Goal: Information Seeking & Learning: Learn about a topic

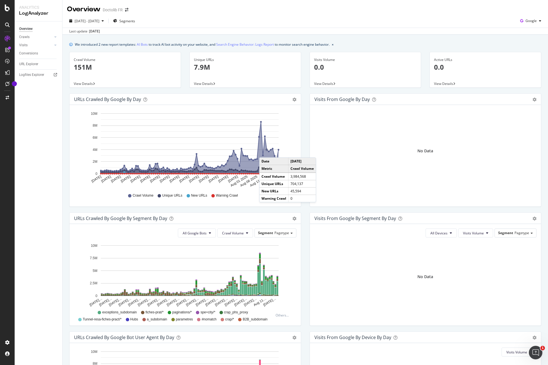
click at [265, 152] on icon "A chart." at bounding box center [190, 148] width 178 height 52
click at [25, 63] on div "URL Explorer" at bounding box center [28, 64] width 19 height 6
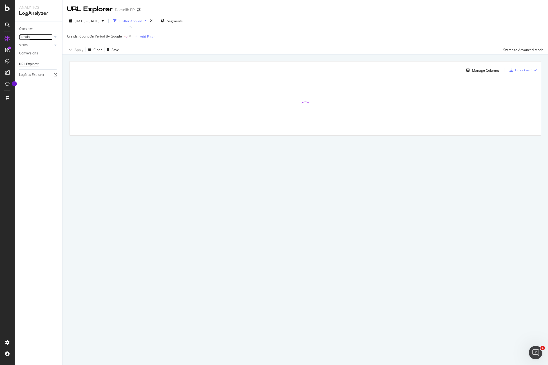
click at [28, 37] on div "Crawls" at bounding box center [24, 37] width 10 height 6
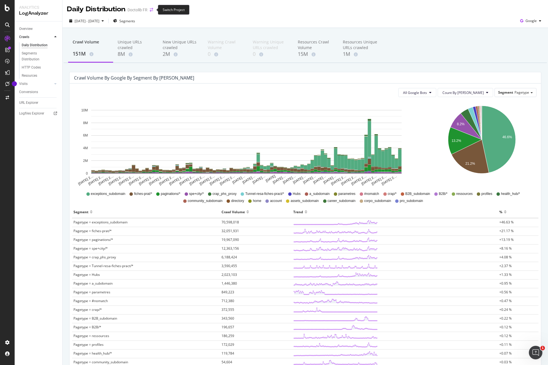
click at [153, 11] on icon "arrow-right-arrow-left" at bounding box center [151, 10] width 3 height 4
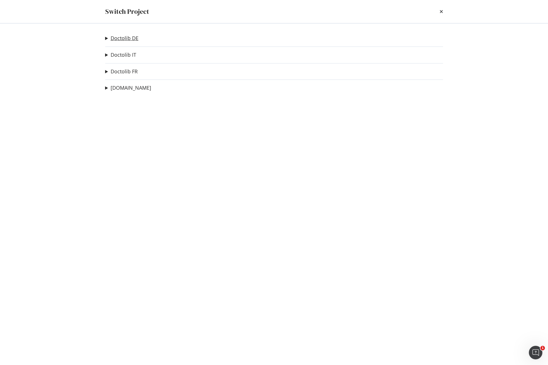
click at [126, 39] on link "Doctolib DE" at bounding box center [125, 38] width 28 height 6
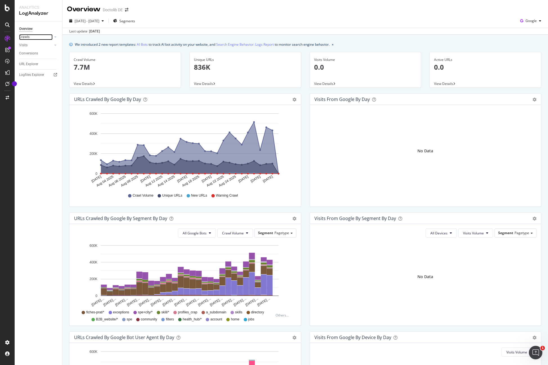
click at [35, 36] on link "Crawls" at bounding box center [36, 37] width 34 height 6
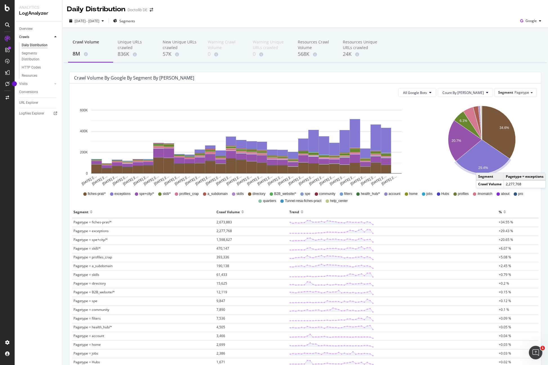
click at [482, 167] on text "29.4%" at bounding box center [484, 168] width 10 height 4
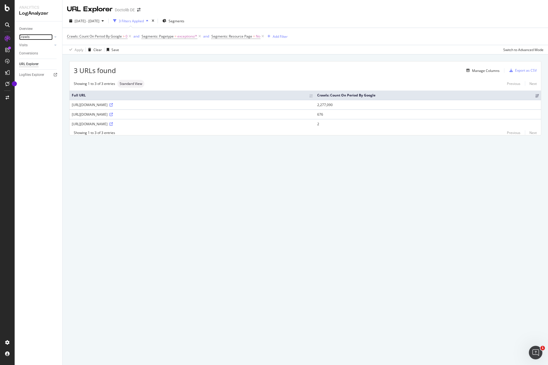
click at [31, 39] on link "Crawls" at bounding box center [36, 37] width 34 height 6
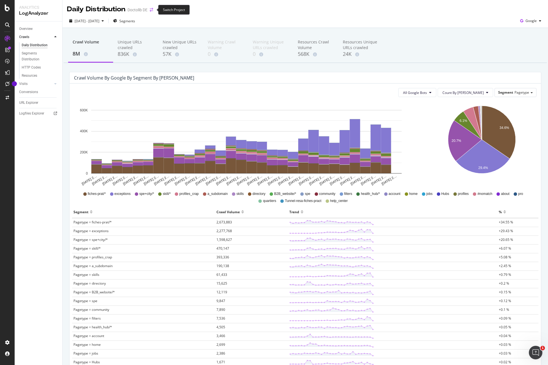
click at [150, 9] on icon "arrow-right-arrow-left" at bounding box center [151, 10] width 3 height 4
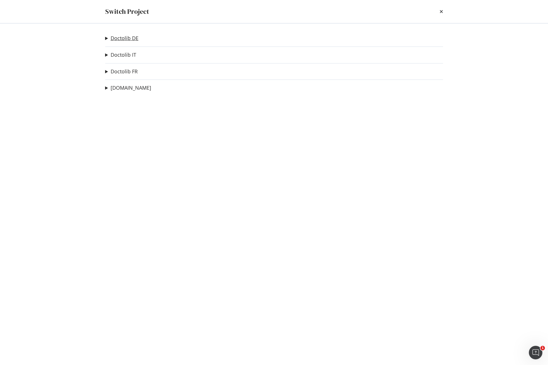
click at [130, 36] on link "Doctolib DE" at bounding box center [125, 38] width 28 height 6
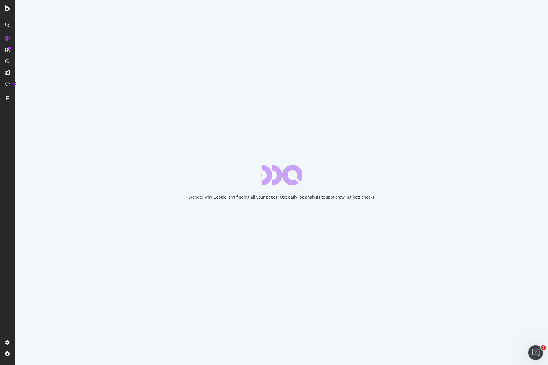
click at [536, 350] on icon "Open Intercom Messenger" at bounding box center [535, 351] width 9 height 9
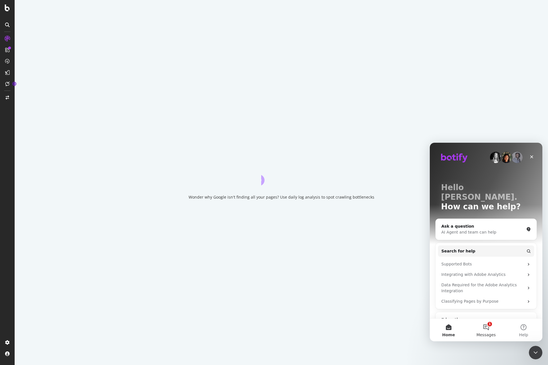
click at [487, 332] on span "Messages" at bounding box center [486, 334] width 19 height 4
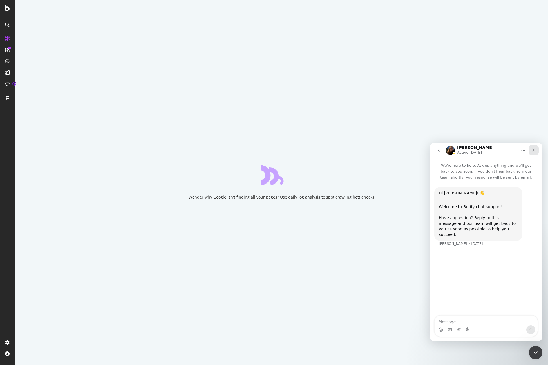
click at [534, 148] on icon "Close" at bounding box center [534, 150] width 5 height 5
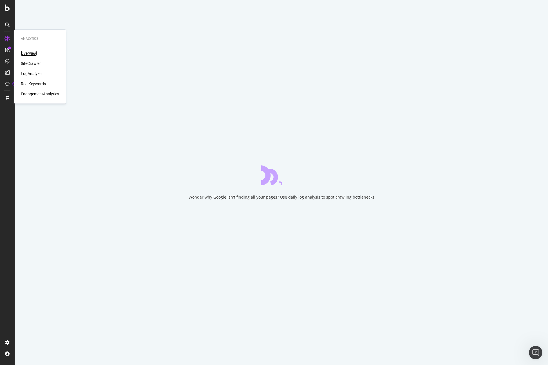
click at [31, 54] on div "Overview" at bounding box center [29, 53] width 16 height 6
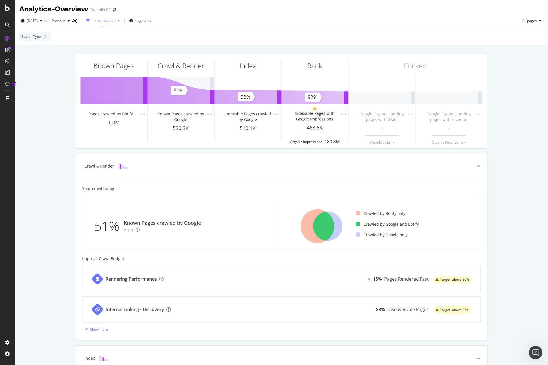
scroll to position [61, 0]
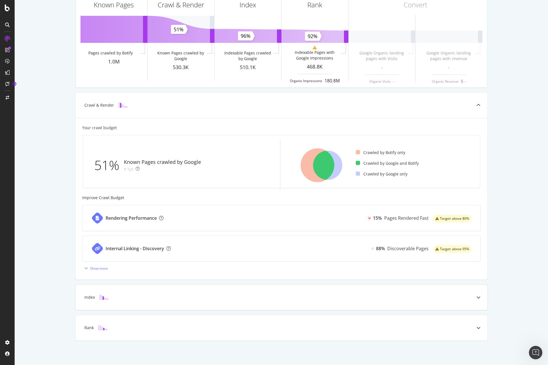
click at [479, 295] on icon at bounding box center [479, 297] width 4 height 4
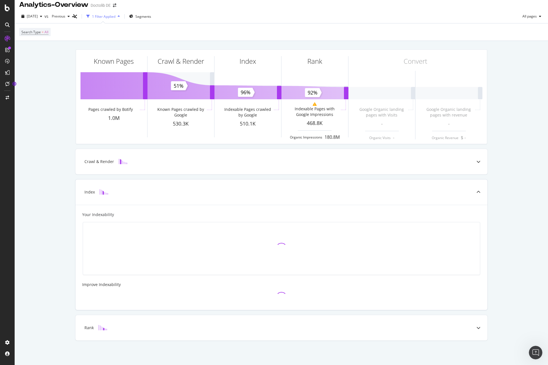
scroll to position [19, 0]
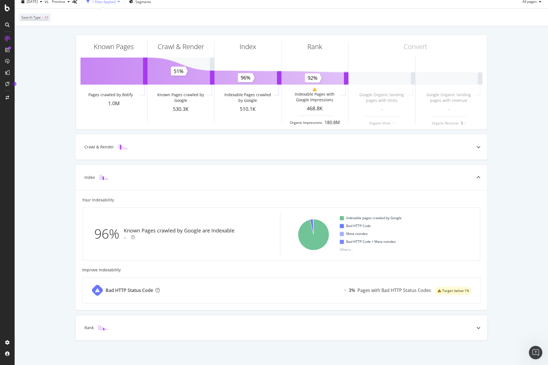
click at [459, 332] on div "Rank" at bounding box center [281, 327] width 412 height 25
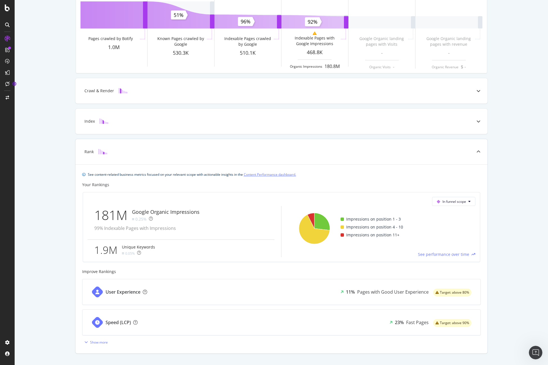
scroll to position [88, 0]
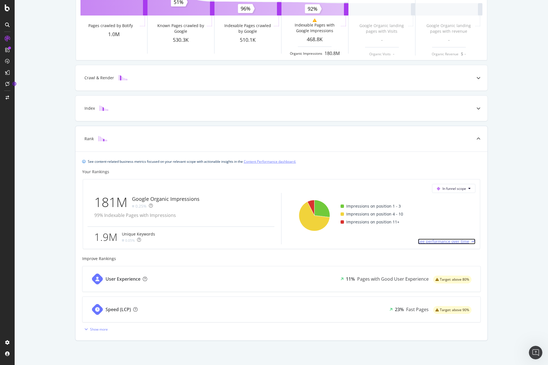
click at [428, 243] on span "See performance over time" at bounding box center [443, 241] width 51 height 6
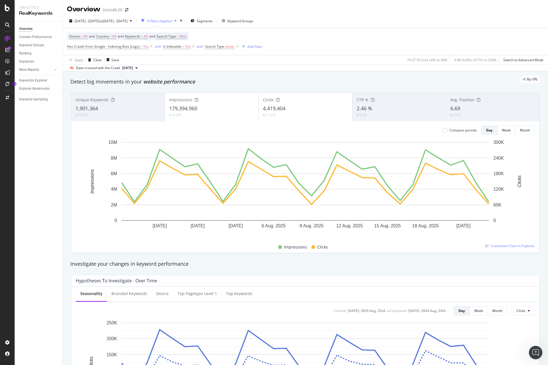
click at [8, 12] on div at bounding box center [7, 182] width 15 height 365
click at [9, 6] on icon at bounding box center [7, 8] width 5 height 7
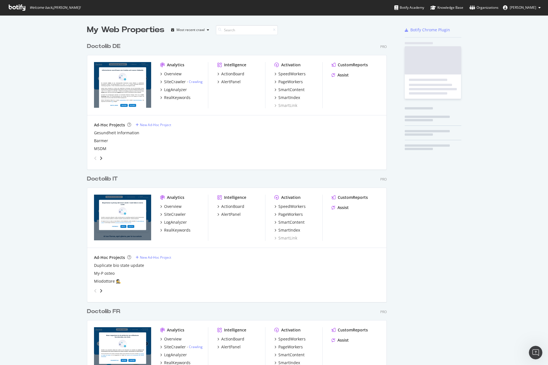
scroll to position [365, 548]
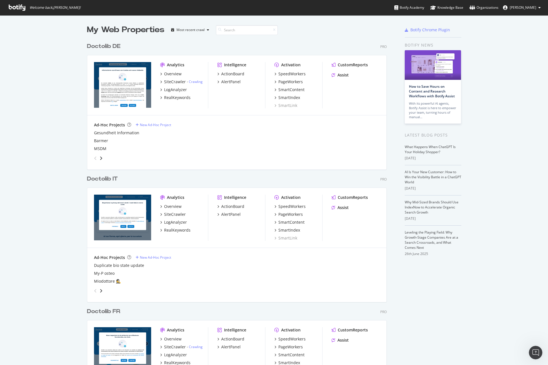
click at [110, 176] on div "Doctolib IT" at bounding box center [102, 179] width 31 height 8
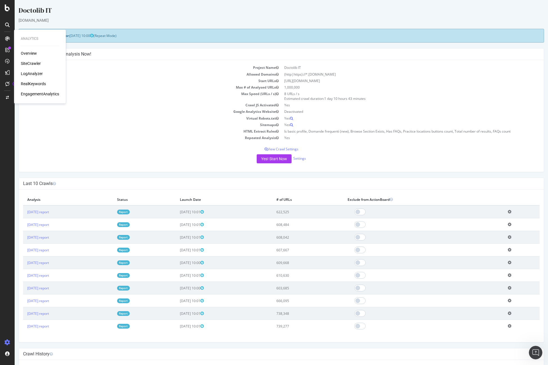
click at [30, 52] on div "Overview" at bounding box center [29, 53] width 16 height 6
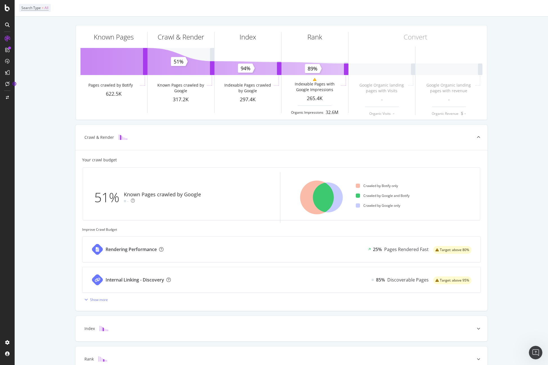
scroll to position [60, 0]
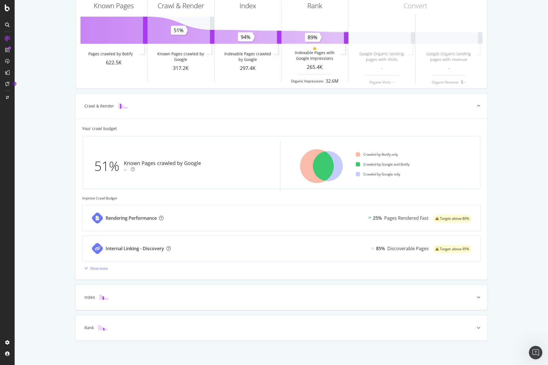
click at [90, 300] on div "Index" at bounding box center [281, 296] width 412 height 25
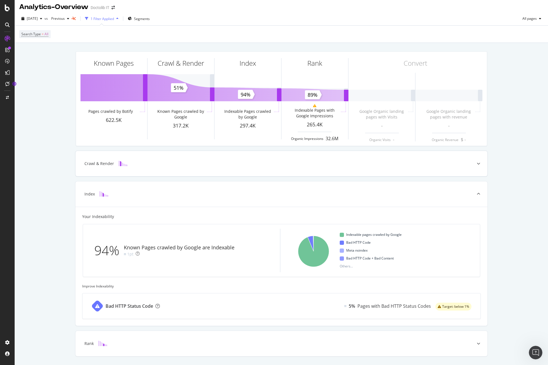
scroll to position [0, 0]
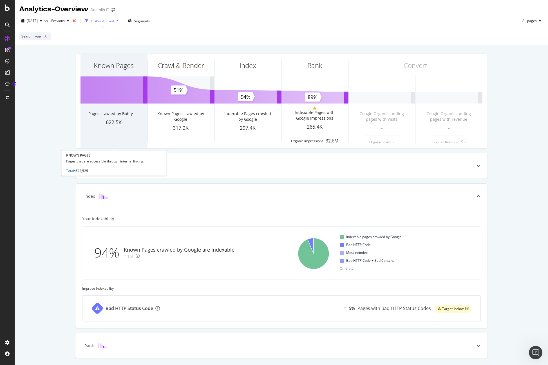
click at [108, 121] on div "622.5K" at bounding box center [114, 122] width 67 height 7
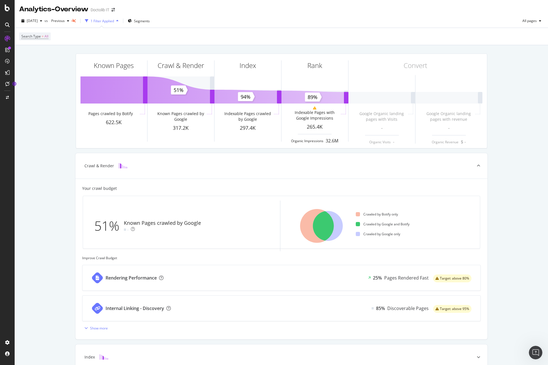
click at [22, 92] on div "Known Pages Pages crawled by Botify 622.5K Crawl & Render Known Pages crawled b…" at bounding box center [282, 234] width 534 height 379
click at [39, 86] on div "SpeedWorkers" at bounding box center [33, 86] width 25 height 6
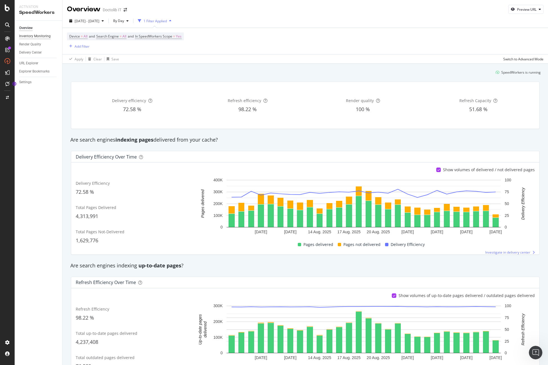
click at [28, 37] on div "Inventory Monitoring" at bounding box center [35, 36] width 32 height 6
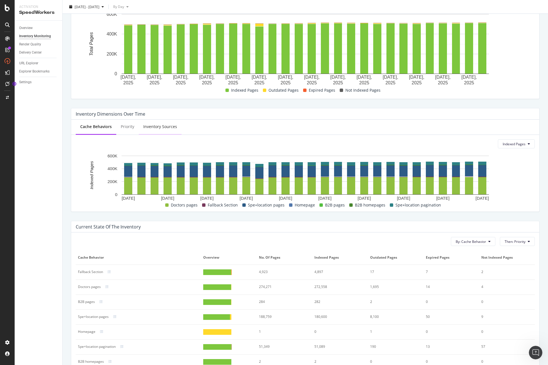
scroll to position [81, 0]
click at [26, 81] on div "Settings" at bounding box center [25, 82] width 12 height 6
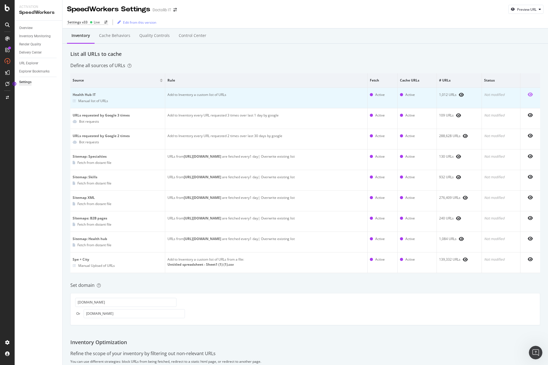
click at [531, 94] on icon "eye" at bounding box center [530, 94] width 5 height 5
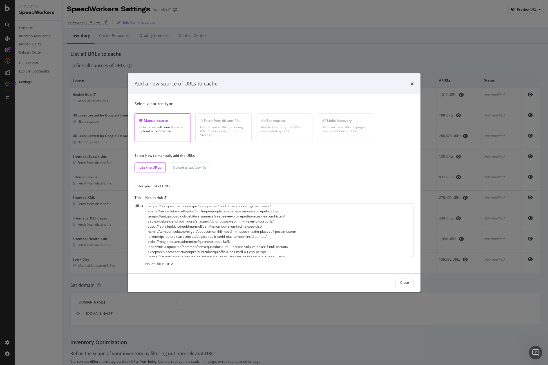
scroll to position [1049, 0]
click at [413, 83] on icon "times" at bounding box center [412, 83] width 3 height 5
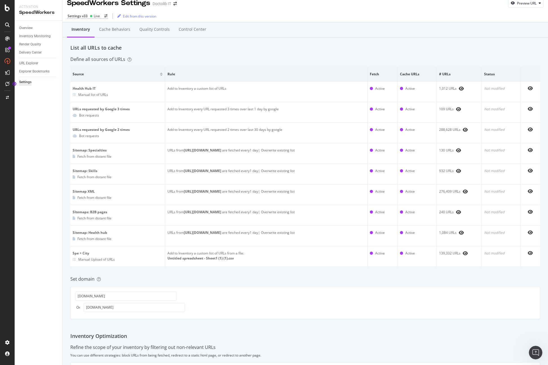
scroll to position [0, 0]
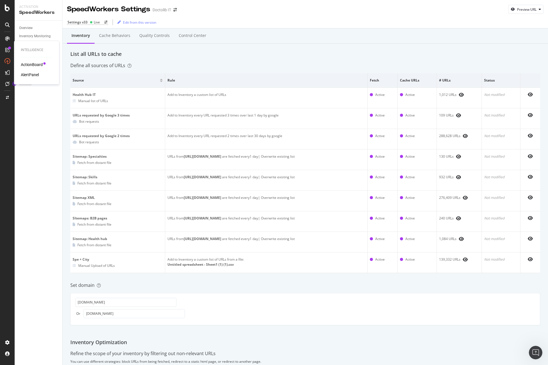
click at [32, 61] on div "Intelligence ActionBoard AlertPanel" at bounding box center [36, 62] width 41 height 41
click at [32, 65] on div "ActionBoard" at bounding box center [32, 65] width 22 height 6
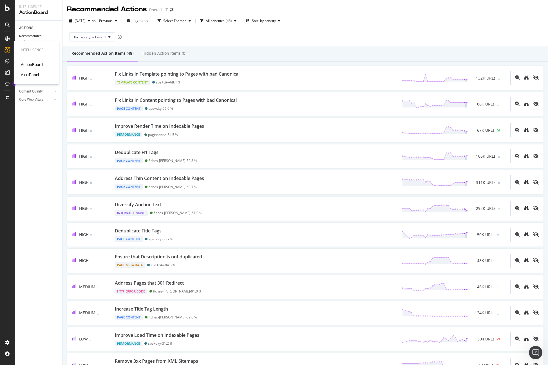
click at [31, 74] on div "AlertPanel" at bounding box center [30, 75] width 18 height 6
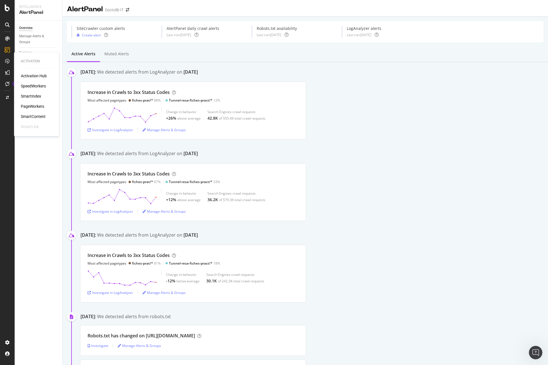
click at [32, 74] on div "Activation Hub" at bounding box center [34, 76] width 26 height 6
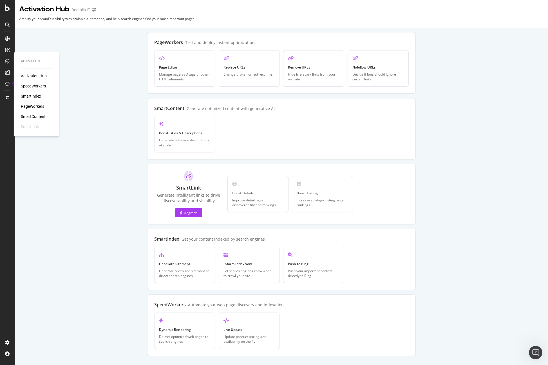
click at [35, 96] on div "SmartIndex" at bounding box center [31, 96] width 20 height 6
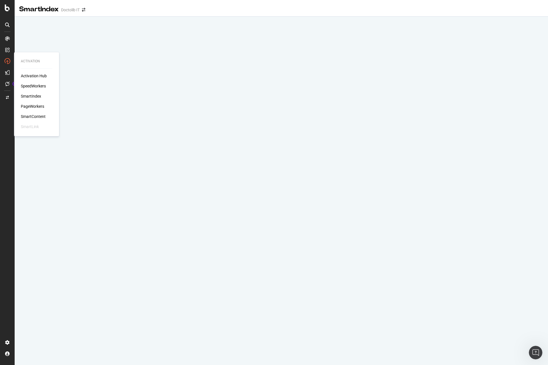
click at [34, 105] on div "PageWorkers" at bounding box center [32, 106] width 23 height 6
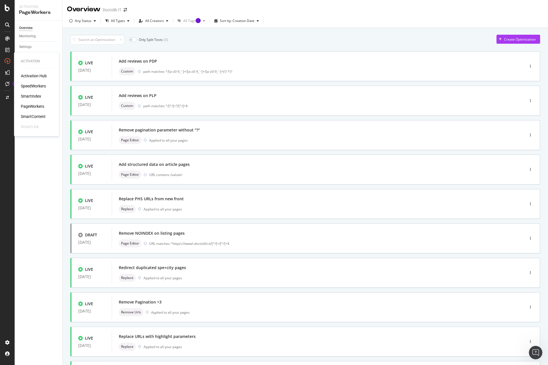
click at [38, 96] on div "SmartIndex" at bounding box center [31, 96] width 20 height 6
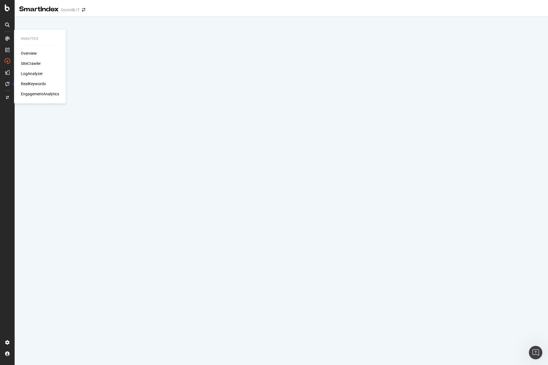
click at [35, 74] on div "LogAnalyzer" at bounding box center [32, 74] width 22 height 6
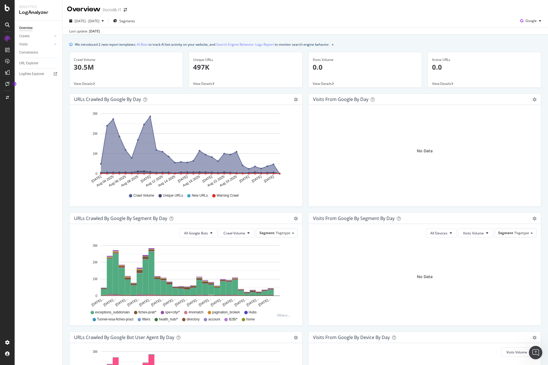
click at [47, 201] on div "Overview Crawls Daily Distribution Segments Distribution HTTP Codes Resources V…" at bounding box center [39, 193] width 48 height 344
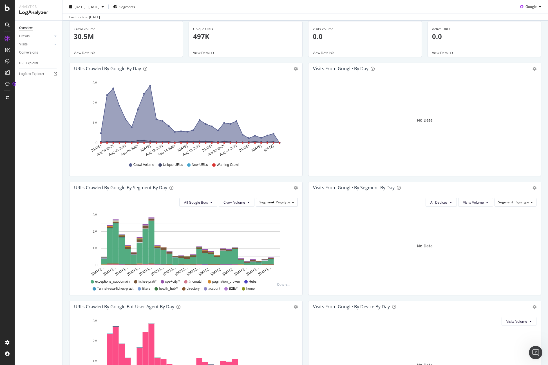
scroll to position [32, 0]
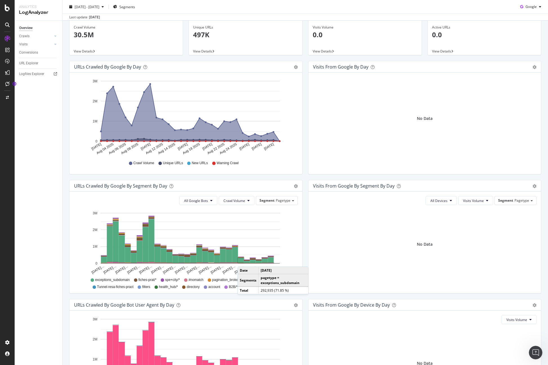
click at [243, 261] on rect "A chart." at bounding box center [241, 260] width 6 height 5
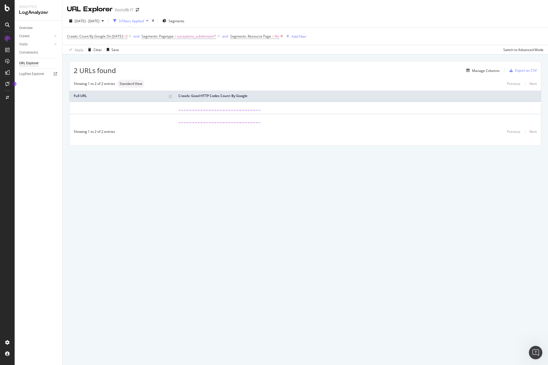
click at [284, 37] on icon at bounding box center [281, 37] width 5 height 6
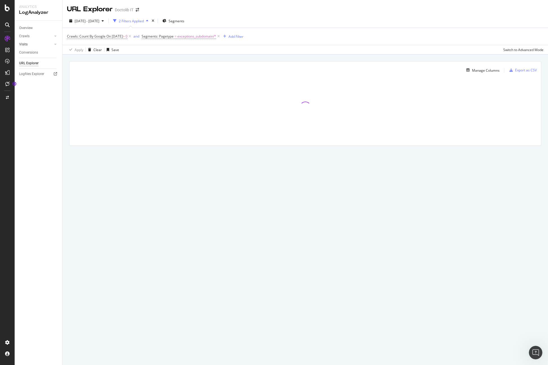
click at [45, 45] on link "Visits" at bounding box center [36, 44] width 34 height 6
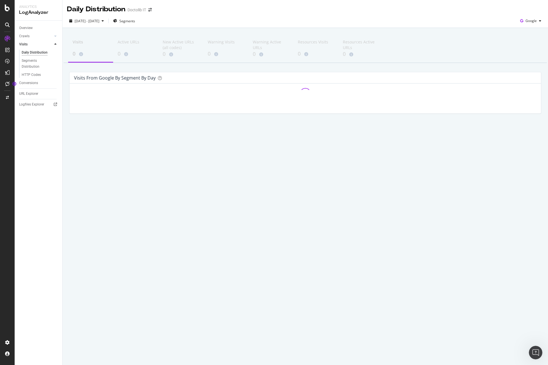
click at [46, 39] on div "Crawls" at bounding box center [40, 36] width 43 height 8
click at [54, 37] on div at bounding box center [56, 36] width 6 height 6
click at [35, 58] on div "Segments Distribution" at bounding box center [37, 56] width 31 height 12
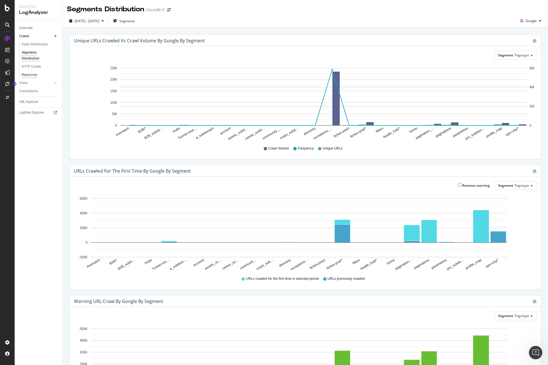
click at [32, 74] on div "Resources" at bounding box center [29, 75] width 15 height 6
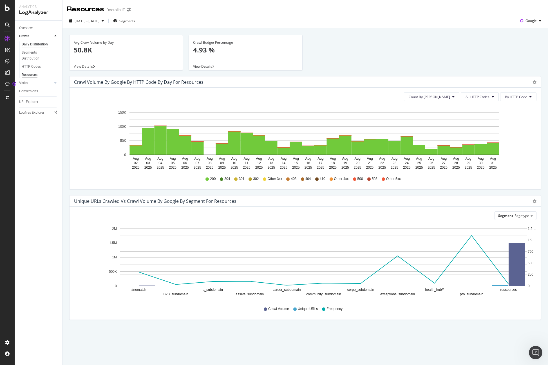
click at [31, 45] on div "Daily Distribution" at bounding box center [35, 44] width 26 height 6
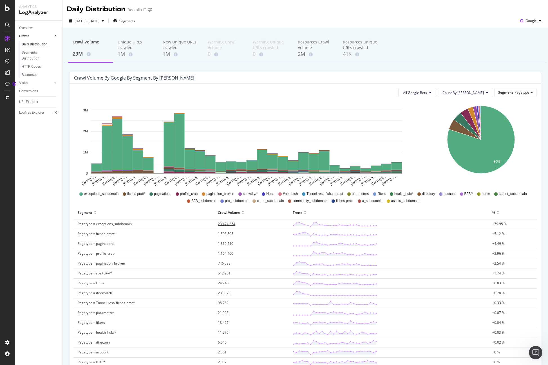
click at [221, 224] on span "23,474,354" at bounding box center [226, 223] width 17 height 5
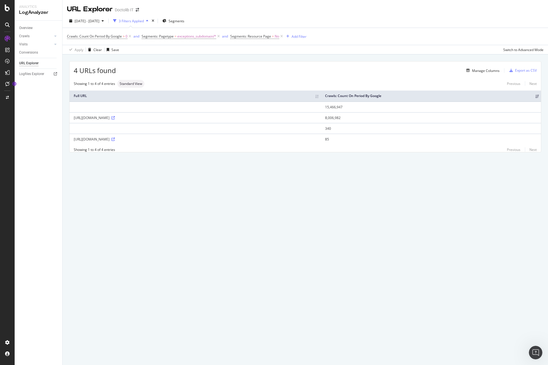
click at [105, 104] on td at bounding box center [196, 106] width 252 height 11
click at [105, 106] on td at bounding box center [196, 106] width 252 height 11
click at [45, 342] on div "Create and manage your segments" at bounding box center [44, 344] width 54 height 5
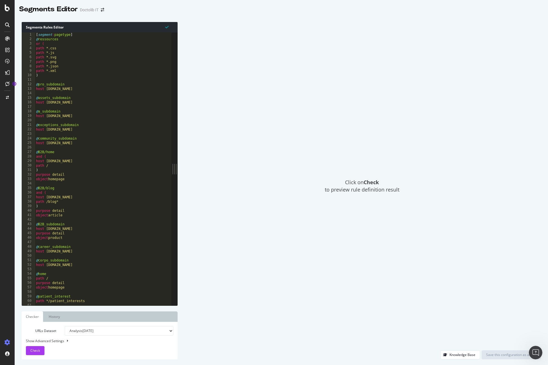
click at [70, 80] on div "[ segment : pagetype ] @ ressources or ( path *.css path *.js path *.svg path *…" at bounding box center [105, 173] width 140 height 282
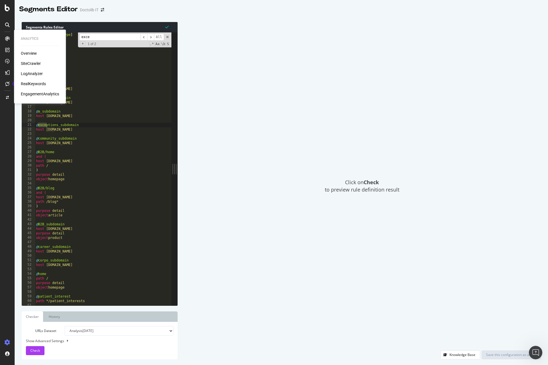
type input "exce"
click at [31, 51] on div "Overview" at bounding box center [29, 53] width 16 height 6
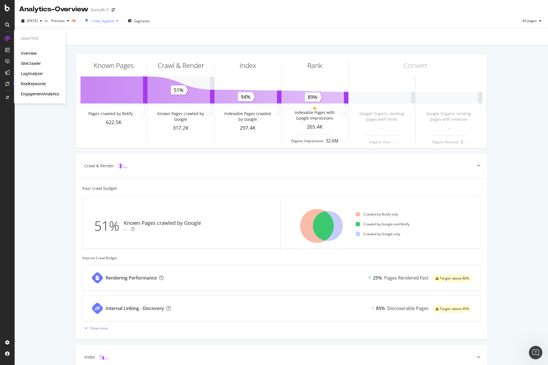
click at [29, 62] on div "SiteCrawler" at bounding box center [31, 64] width 20 height 6
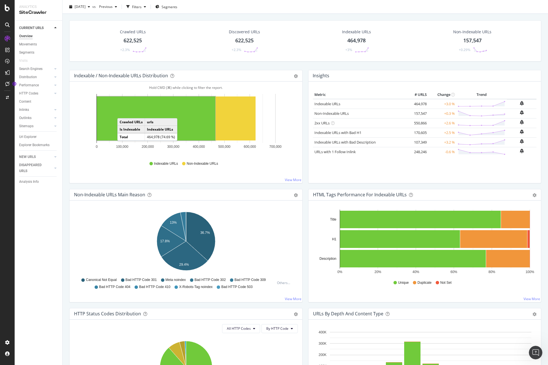
scroll to position [2, 0]
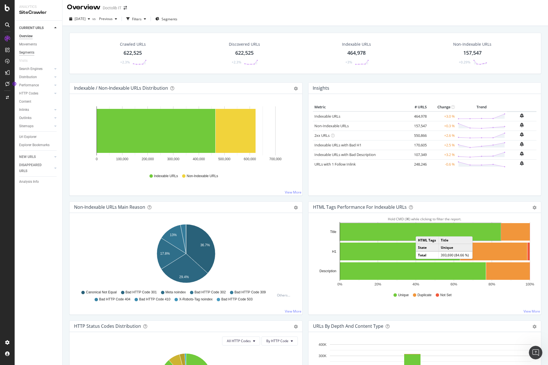
click at [28, 52] on div "Segments" at bounding box center [26, 53] width 15 height 6
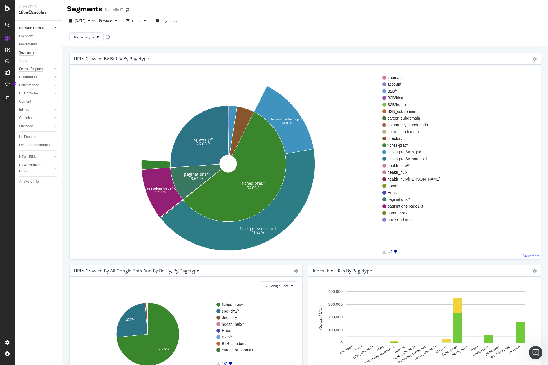
click at [38, 70] on div "Search Engines" at bounding box center [30, 69] width 23 height 6
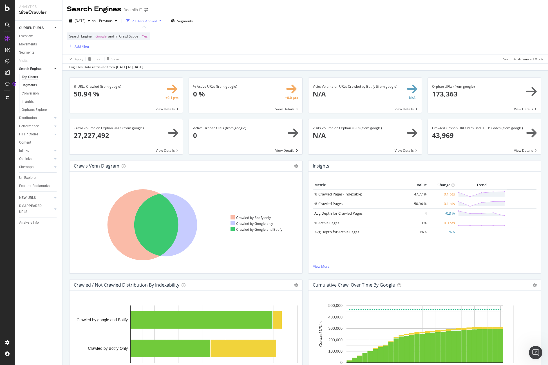
click at [33, 86] on div "Segments" at bounding box center [29, 85] width 15 height 6
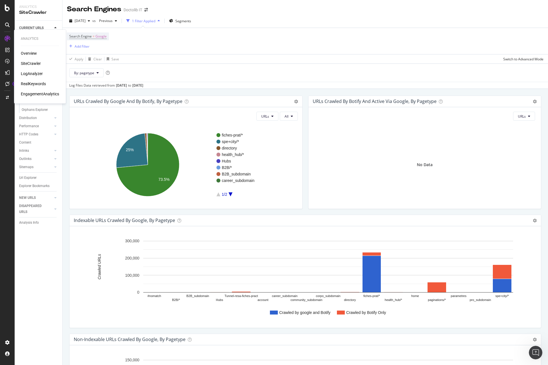
click at [36, 75] on div "LogAnalyzer" at bounding box center [32, 74] width 22 height 6
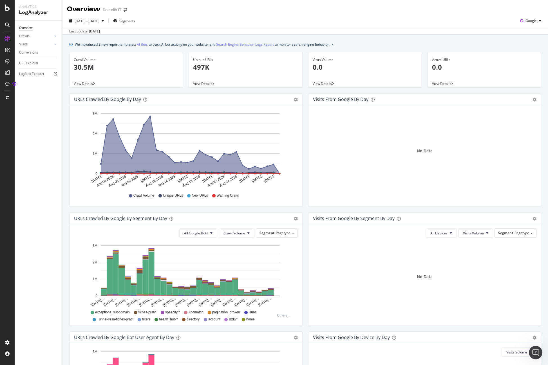
click at [124, 312] on span "exceptions_subdomain" at bounding box center [112, 312] width 35 height 5
click at [93, 313] on icon at bounding box center [92, 311] width 3 height 3
click at [101, 318] on span "Tunnel-resa-fiches-pract" at bounding box center [115, 319] width 37 height 5
click at [94, 312] on icon at bounding box center [92, 311] width 3 height 3
click at [99, 21] on span "[DATE] - [DATE]" at bounding box center [87, 21] width 25 height 5
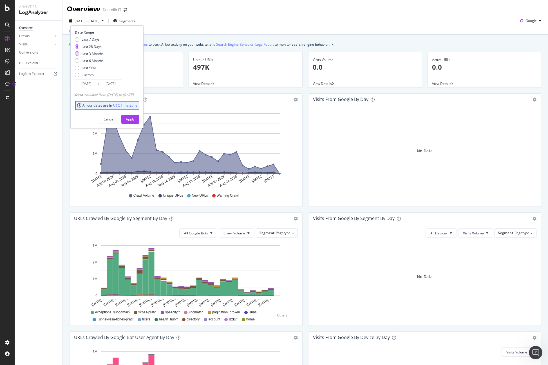
click at [91, 53] on div "Last 3 Months" at bounding box center [93, 53] width 22 height 5
type input "[DATE]"
click at [135, 116] on div "Apply" at bounding box center [130, 119] width 9 height 8
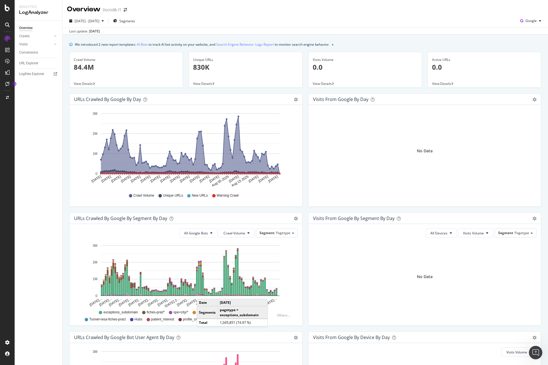
click at [101, 311] on icon at bounding box center [100, 311] width 3 height 3
click at [135, 19] on span "Segments" at bounding box center [127, 21] width 16 height 5
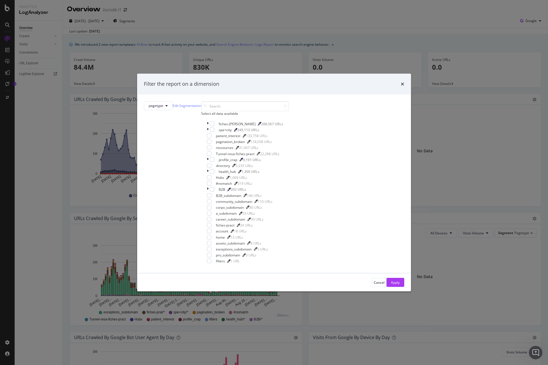
scroll to position [59, 0]
click at [212, 246] on div "modal" at bounding box center [209, 248] width 5 height 5
click at [391, 280] on div "Apply" at bounding box center [395, 282] width 9 height 5
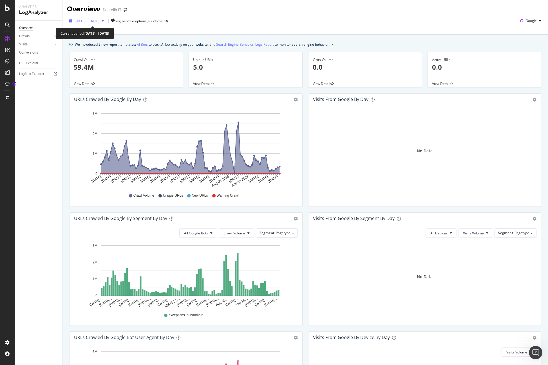
click at [99, 21] on span "[DATE] - [DATE]" at bounding box center [87, 21] width 25 height 5
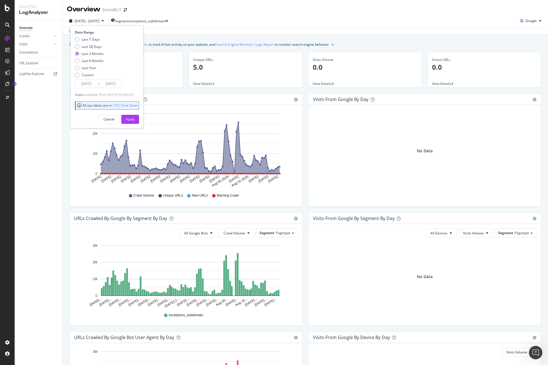
click at [99, 21] on span "[DATE] - [DATE]" at bounding box center [87, 21] width 25 height 5
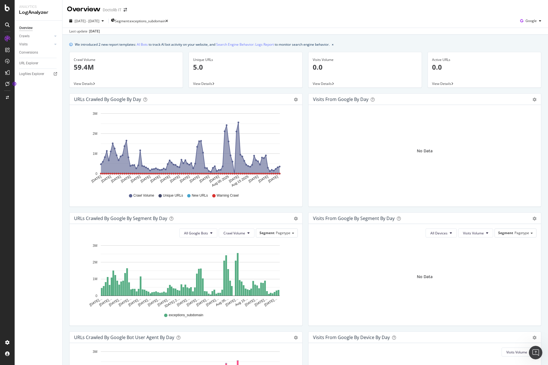
click at [115, 10] on div "Doctolib IT" at bounding box center [112, 10] width 19 height 6
click at [126, 10] on icon "arrow-right-arrow-left" at bounding box center [125, 10] width 3 height 4
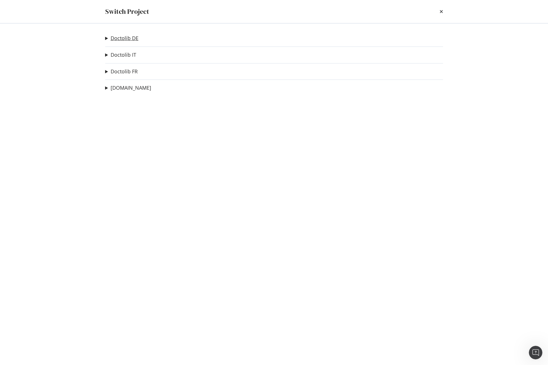
click at [127, 39] on link "Doctolib DE" at bounding box center [125, 38] width 28 height 6
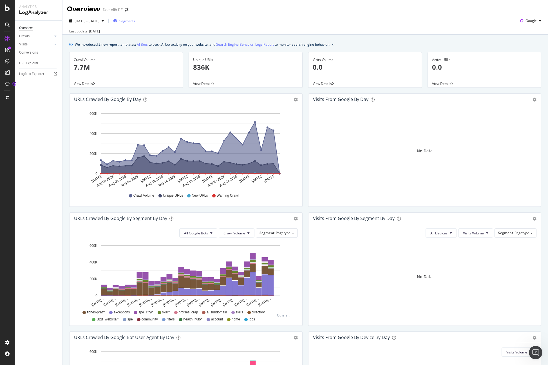
click at [135, 19] on span "Segments" at bounding box center [127, 21] width 16 height 5
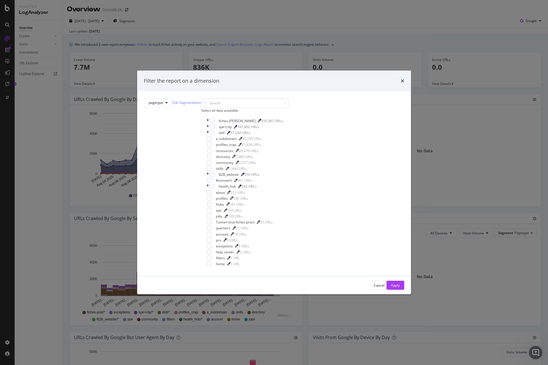
scroll to position [65, 0]
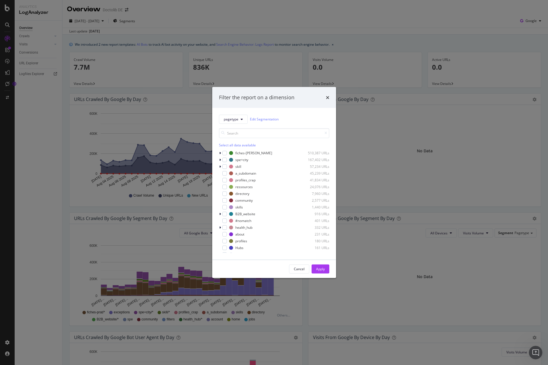
scroll to position [65, 0]
click at [226, 229] on div "modal" at bounding box center [225, 229] width 5 height 5
click at [323, 268] on div "Apply" at bounding box center [320, 268] width 9 height 5
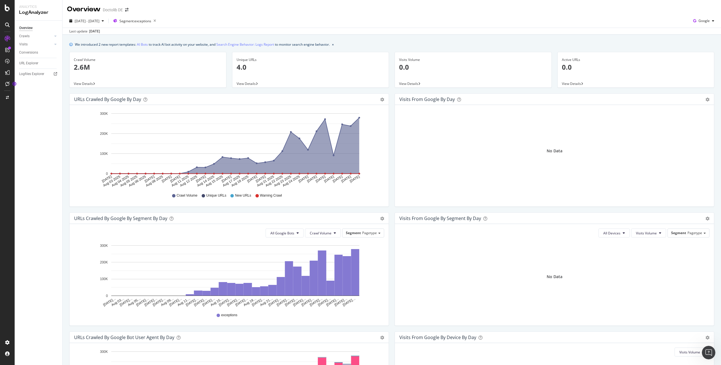
click at [321, 148] on icon "A chart." at bounding box center [236, 145] width 248 height 56
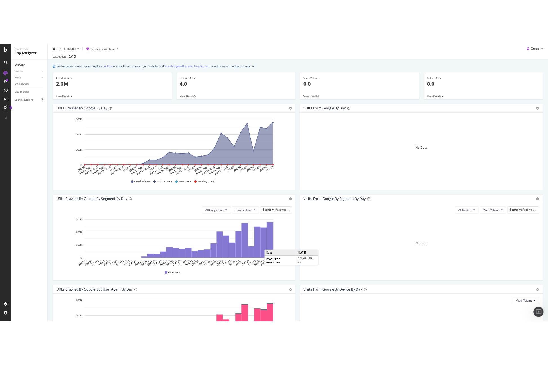
scroll to position [17, 0]
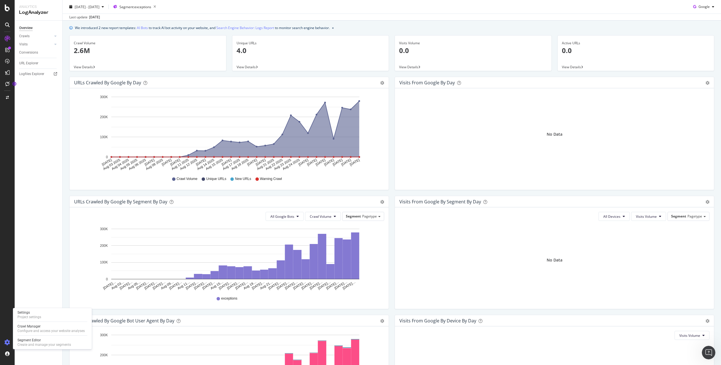
click at [7, 339] on icon at bounding box center [8, 342] width 6 height 6
click at [30, 341] on div "Segment Editor" at bounding box center [44, 339] width 54 height 5
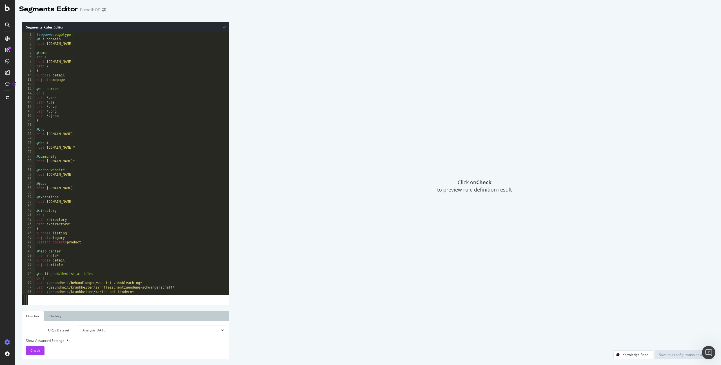
type textarea "host pro.doctolib.de"
click at [106, 133] on div "[ segment : pagetype ] @ a_subdomain host a.doctolib.de @ home and ( host www.d…" at bounding box center [132, 167] width 195 height 271
type input "exception"
type textarea "host exceptions.doctolib.de"
drag, startPoint x: 92, startPoint y: 202, endPoint x: 47, endPoint y: 202, distance: 44.5
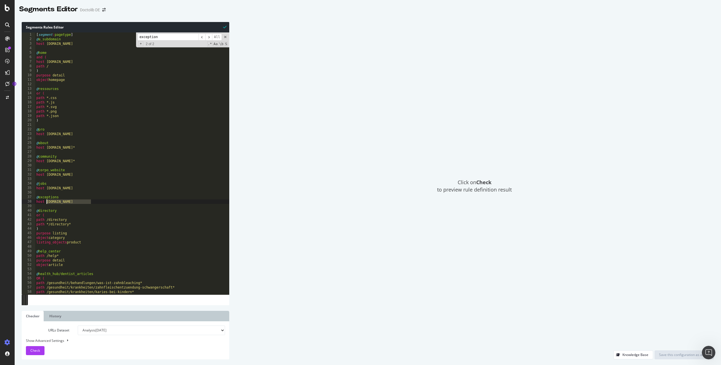
click at [47, 202] on div "[ segment : pagetype ] @ a_subdomain host a.doctolib.de @ home and ( host www.d…" at bounding box center [132, 167] width 195 height 271
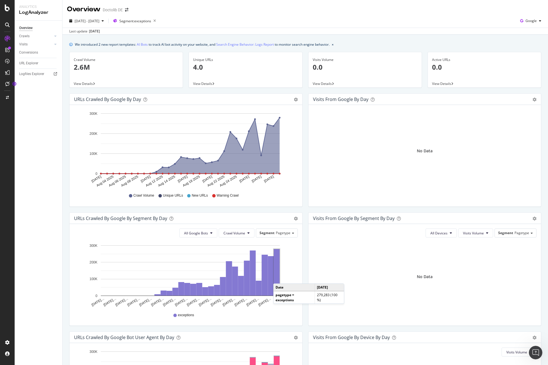
click at [279, 277] on rect "A chart." at bounding box center [277, 272] width 6 height 46
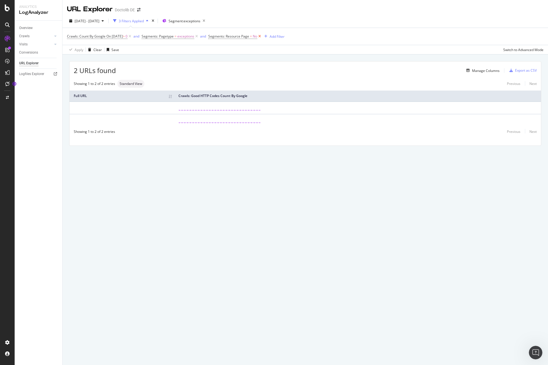
click at [262, 36] on icon at bounding box center [259, 37] width 5 height 6
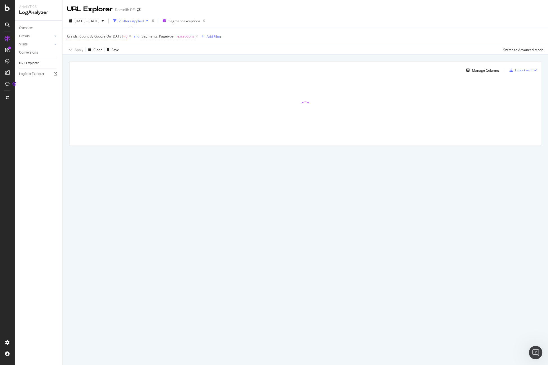
click at [117, 36] on span "On 2025-08-31" at bounding box center [114, 36] width 16 height 5
click at [85, 207] on div "URL Explorer Doctolib DE 2025 Aug. 2nd - Aug. 31st 2 Filters Applied Segment: e…" at bounding box center [306, 182] width 486 height 365
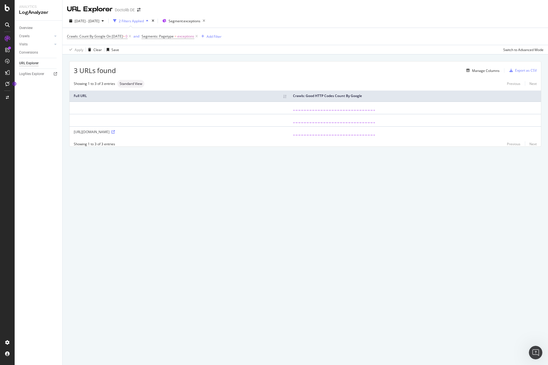
click at [119, 117] on td at bounding box center [179, 120] width 219 height 12
click at [123, 35] on span "On 2025-08-31" at bounding box center [114, 36] width 16 height 5
click at [99, 21] on span "[DATE] - [DATE]" at bounding box center [87, 21] width 25 height 5
click at [94, 40] on div "Last 7 Days" at bounding box center [91, 39] width 18 height 5
type input "2025/08/25"
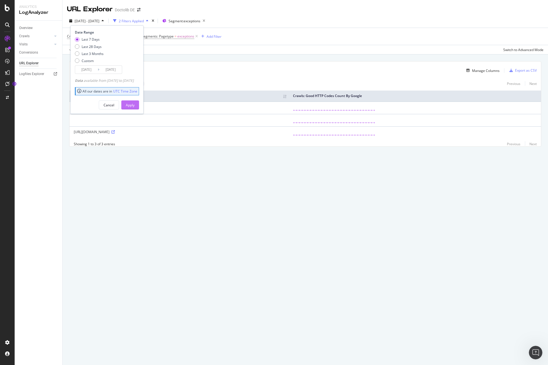
click at [135, 103] on div "Apply" at bounding box center [130, 105] width 9 height 5
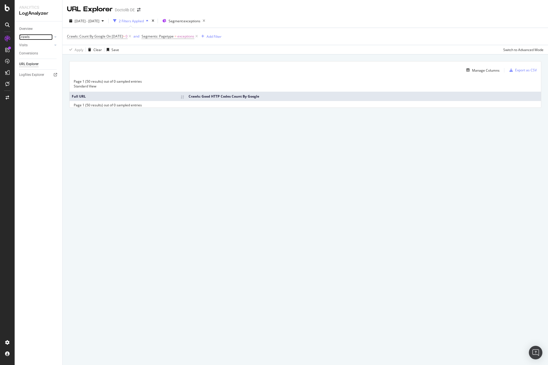
click at [34, 37] on link "Crawls" at bounding box center [36, 37] width 34 height 6
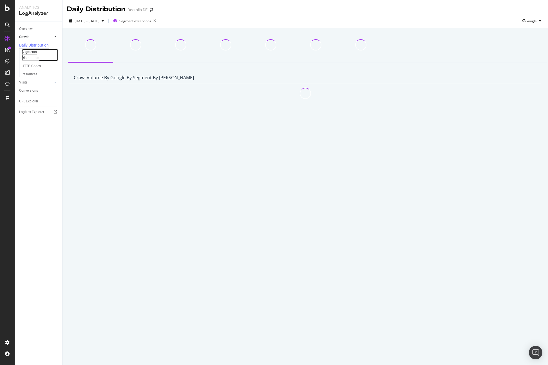
click at [34, 53] on div "Segments Distribution" at bounding box center [37, 55] width 31 height 12
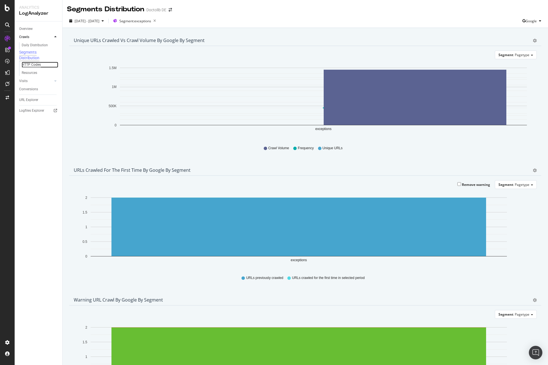
click at [37, 66] on div "HTTP Codes" at bounding box center [31, 65] width 19 height 6
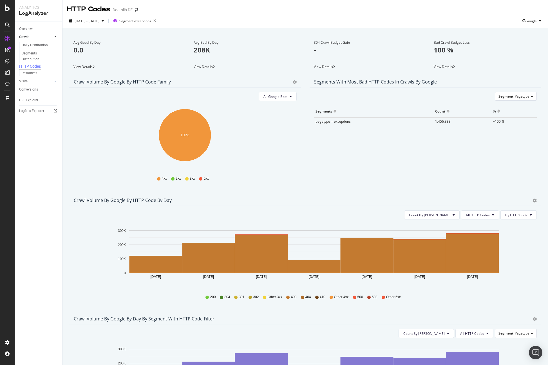
click at [212, 67] on span "View Details" at bounding box center [203, 66] width 19 height 5
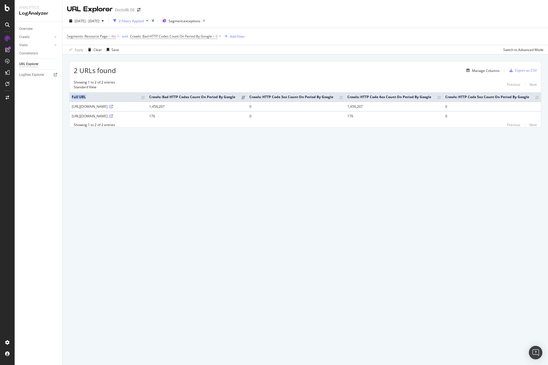
drag, startPoint x: 66, startPoint y: 110, endPoint x: 85, endPoint y: 101, distance: 20.8
click at [84, 101] on div "2 URLs found Manage Columns Export as CSV Showing 1 to 2 of 2 entries Standard …" at bounding box center [306, 100] width 486 height 93
drag, startPoint x: 72, startPoint y: 110, endPoint x: 176, endPoint y: 110, distance: 104.0
click at [145, 109] on div "https://exceptions.doctolib.de/api/93781/store/?sentry_key=5e227d5a9db847db9597…" at bounding box center [108, 106] width 73 height 5
copy div "https://exceptions.doctolib.de/api/93781/store/?sentry_key=5e227"
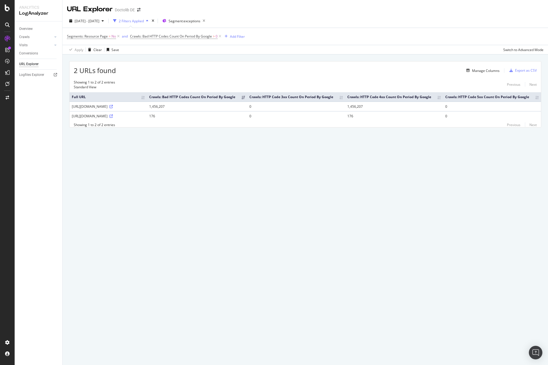
click at [69, 109] on div "2 URLs found Manage Columns Export as CSV Showing 1 to 2 of 2 entries Standard …" at bounding box center [305, 94] width 472 height 66
copy div "https://exceptions.doctolib.de/api/93781/store/?sentry_key=5e227d5a9db847db9597…"
drag, startPoint x: 72, startPoint y: 110, endPoint x: 98, endPoint y: 115, distance: 27.0
click at [98, 109] on div "https://exceptions.doctolib.de/api/93781/store/?sentry_key=5e227d5a9db847db9597…" at bounding box center [108, 106] width 73 height 5
click at [383, 167] on div "URL Explorer Doctolib DE 2025 Aug. 25th - Aug. 31st 2 Filters Applied Segment: …" at bounding box center [306, 182] width 486 height 365
